Goal: Browse casually

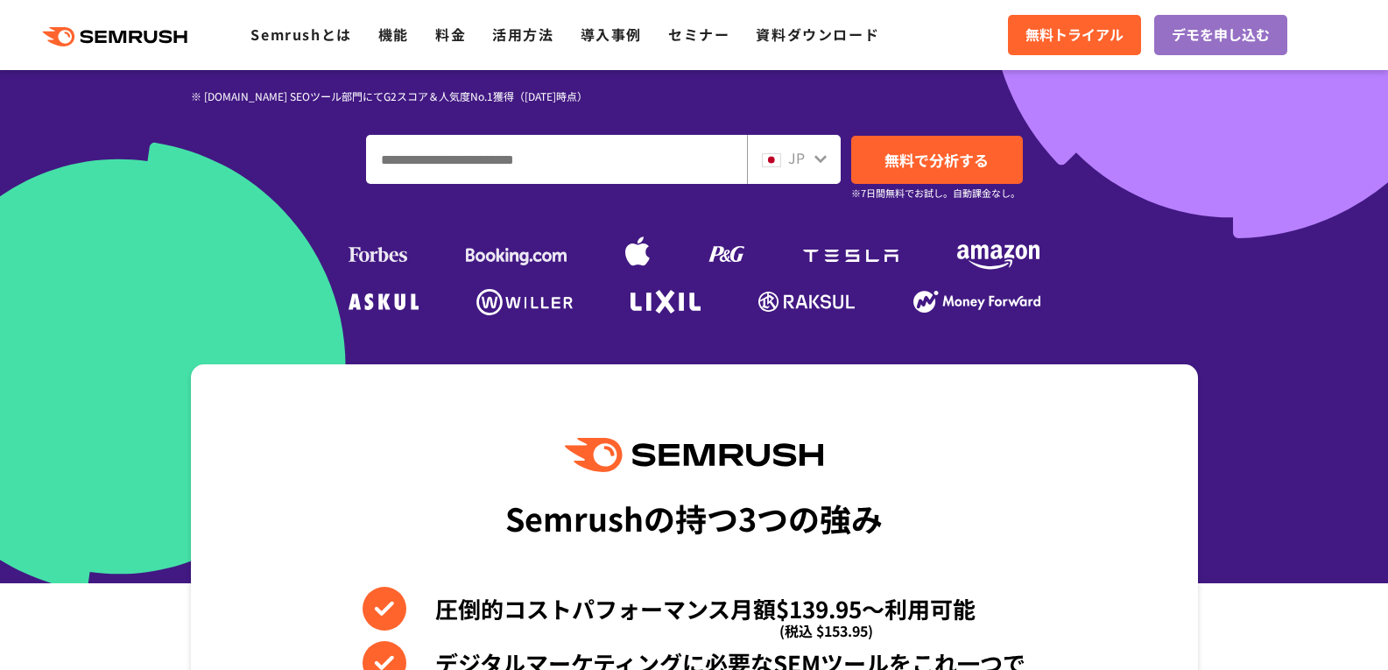
scroll to position [525, 0]
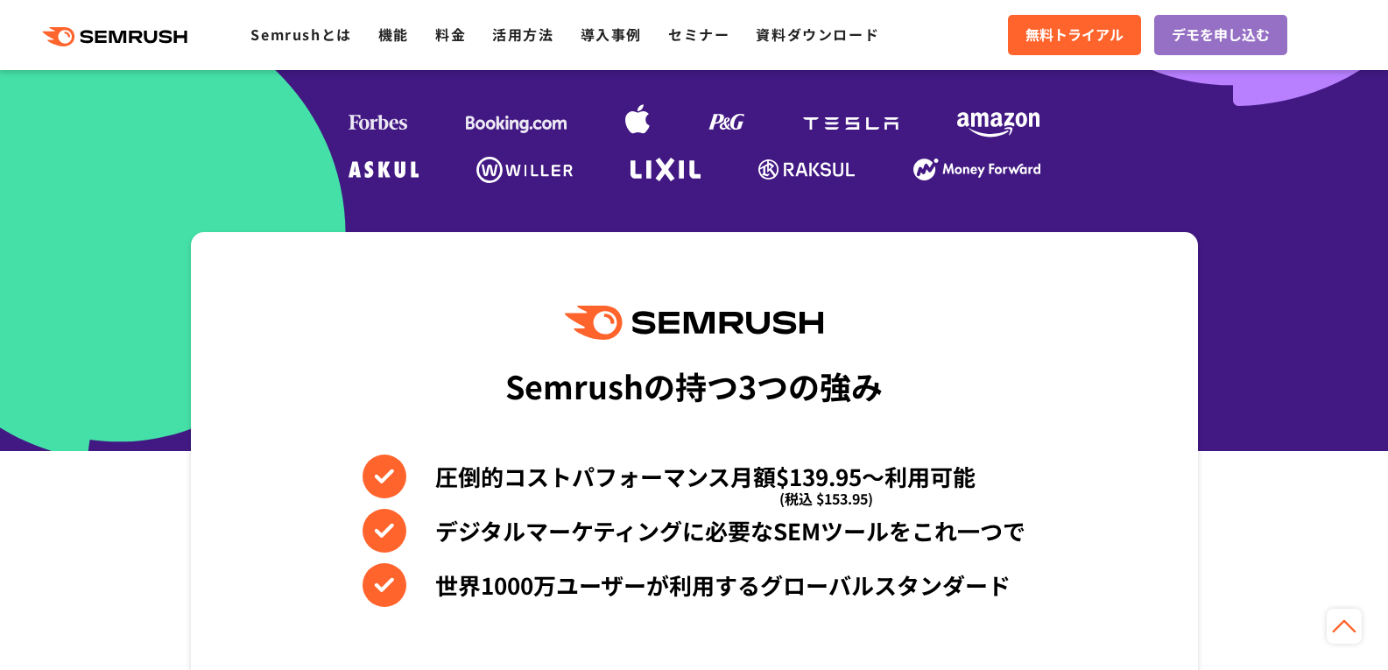
click at [159, 38] on icon at bounding box center [152, 37] width 13 height 13
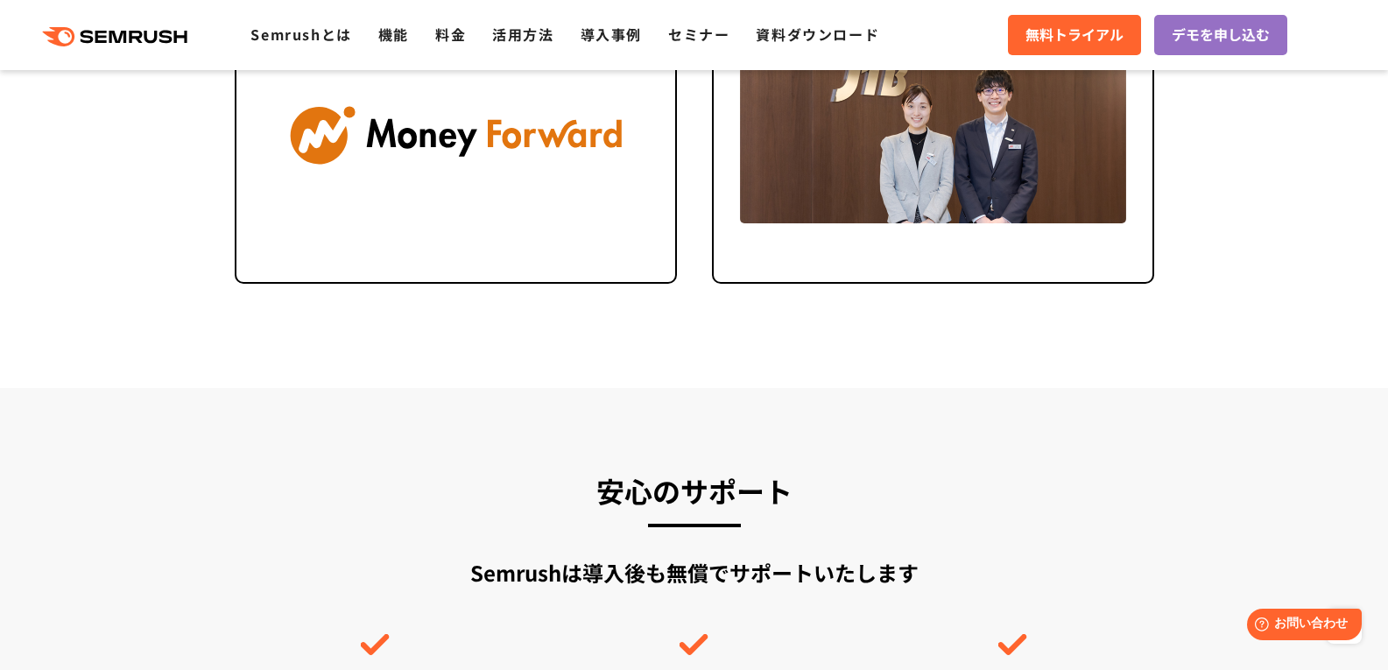
scroll to position [4641, 0]
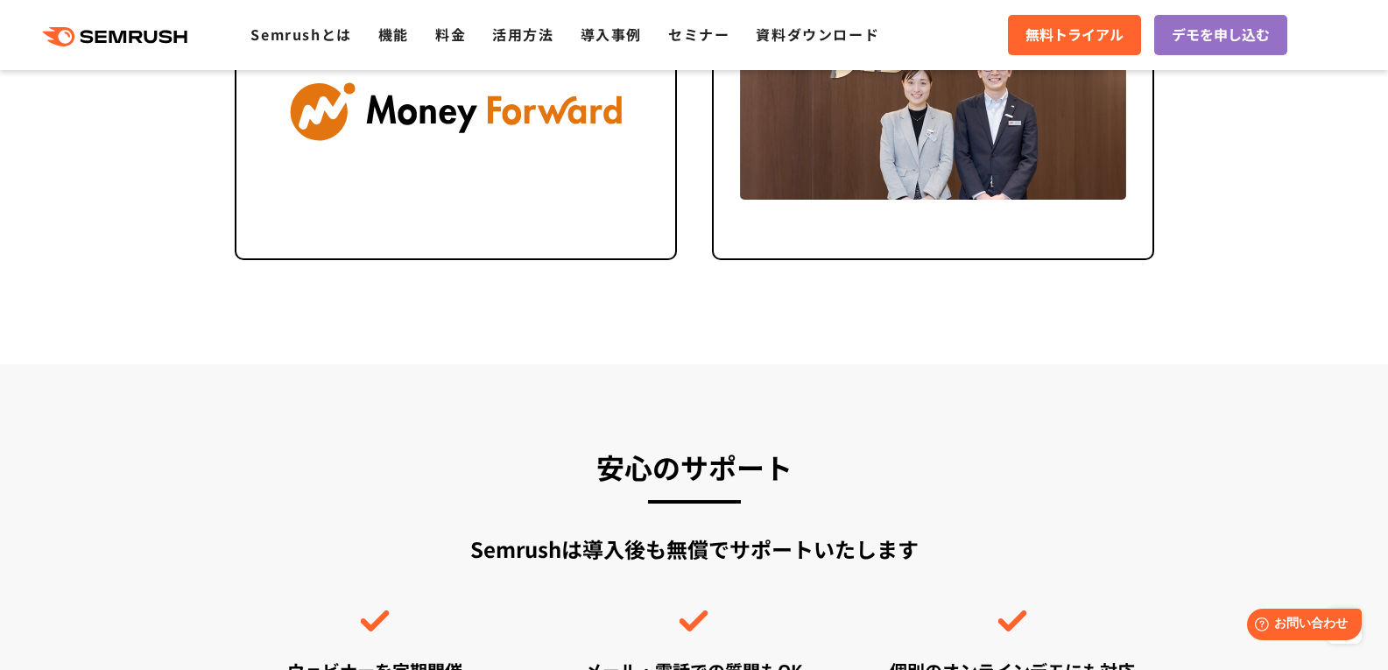
click at [953, 416] on section "安心のサポート Semrushは導入後も無償でサポートいたします ウェビナーを定期開催 メール・電話での質問もOK 個別のオンラインデモにも対応 サポートにつ…" at bounding box center [694, 634] width 1388 height 540
